Goal: Task Accomplishment & Management: Manage account settings

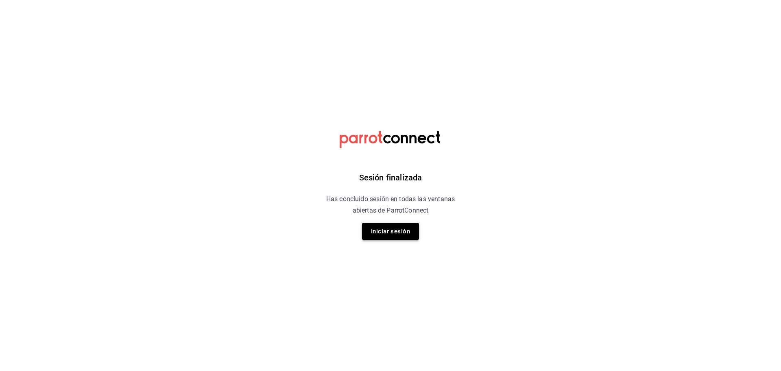
drag, startPoint x: 394, startPoint y: 217, endPoint x: 395, endPoint y: 227, distance: 10.2
click at [394, 217] on div "Sesión finalizada Has concluido sesión en todas las ventanas abiertas de Parrot…" at bounding box center [391, 185] width 206 height 371
click at [397, 230] on button "Iniciar sesión" at bounding box center [390, 231] width 57 height 17
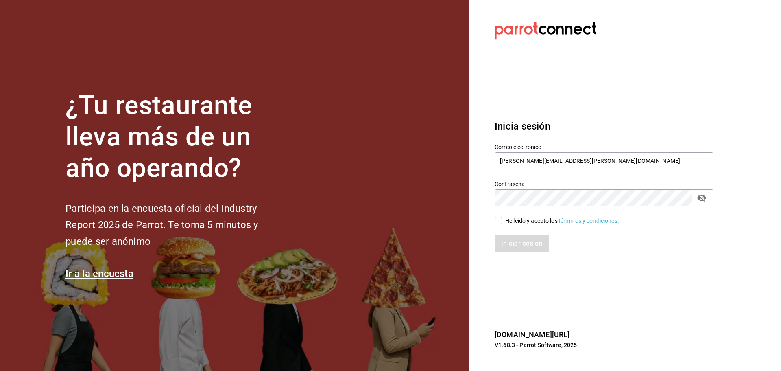
click at [546, 218] on div "He leído y acepto los Términos y condiciones." at bounding box center [562, 220] width 114 height 9
click at [506, 217] on div "He leído y acepto los Términos y condiciones." at bounding box center [562, 220] width 114 height 9
click at [502, 217] on input "He leído y acepto los Términos y condiciones." at bounding box center [498, 220] width 7 height 7
checkbox input "true"
click at [522, 245] on button "Iniciar sesión" at bounding box center [522, 243] width 55 height 17
